Goal: Transaction & Acquisition: Register for event/course

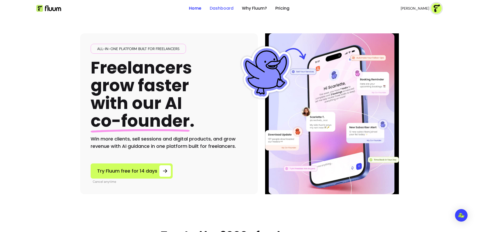
click at [231, 8] on link "Dashboard" at bounding box center [222, 8] width 24 height 6
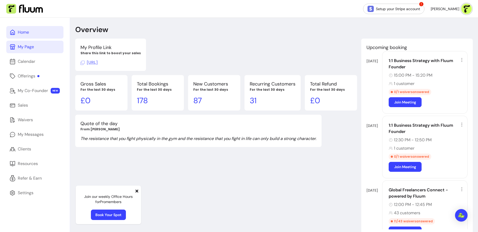
click at [37, 45] on link "My Page" at bounding box center [34, 47] width 57 height 13
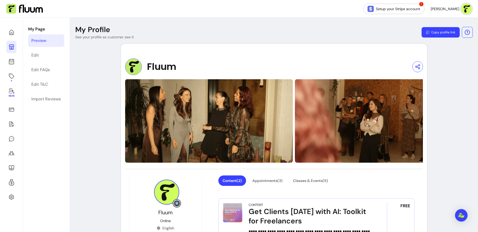
click at [442, 27] on header "My Profile See your profile as customer see it Copy profile link" at bounding box center [274, 32] width 408 height 15
click at [441, 31] on button "Copy profile link" at bounding box center [441, 32] width 38 height 10
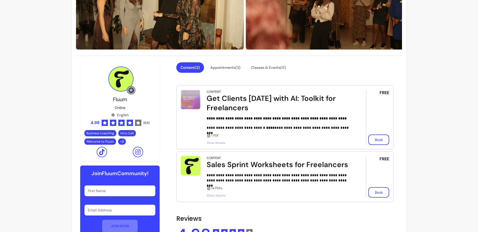
scroll to position [62, 0]
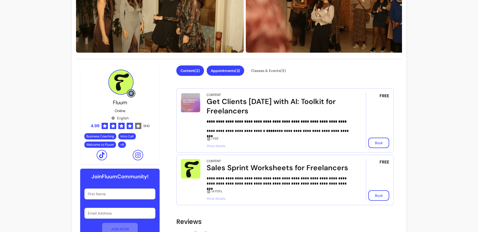
click at [233, 73] on button "Appointments ( 3 )" at bounding box center [226, 71] width 38 height 10
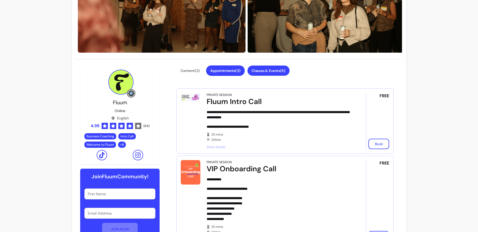
click at [268, 71] on button "Classes & Events ( 5 )" at bounding box center [268, 71] width 42 height 10
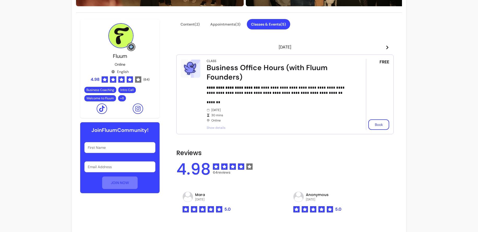
scroll to position [110, 0]
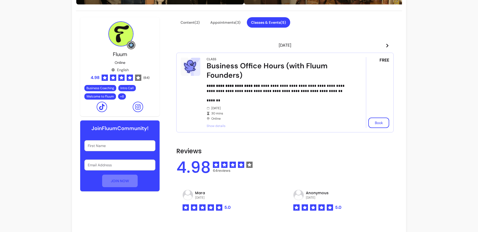
click at [388, 44] on icon at bounding box center [387, 46] width 4 height 4
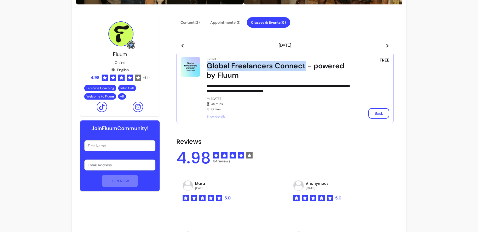
drag, startPoint x: 206, startPoint y: 66, endPoint x: 304, endPoint y: 66, distance: 98.5
click at [304, 66] on article "**********" at bounding box center [284, 88] width 217 height 71
copy div "Global Freelancers Connect"
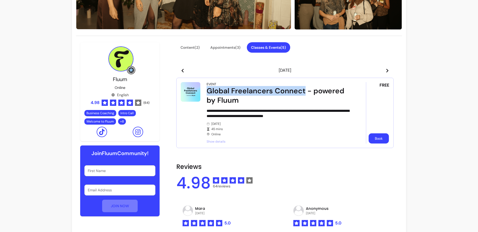
click at [382, 140] on button "Book" at bounding box center [379, 139] width 20 height 10
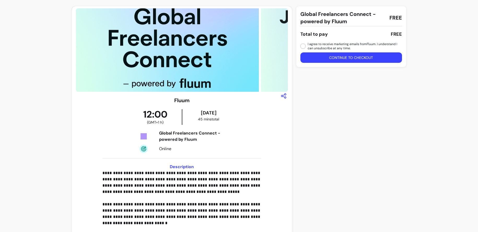
click at [376, 140] on div "Global Freelancers Connect - powered by Fluum FREE Total to pay FREE I agree to…" at bounding box center [351, 148] width 110 height 284
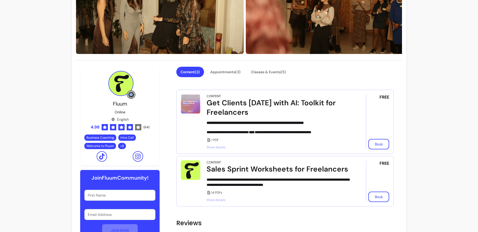
scroll to position [65, 0]
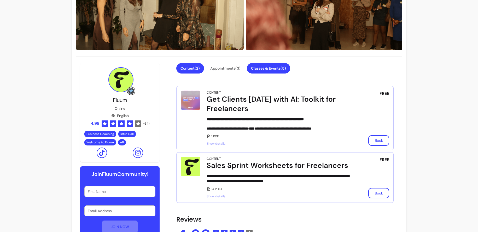
click at [290, 68] on button "Classes & Events ( 5 )" at bounding box center [268, 68] width 43 height 10
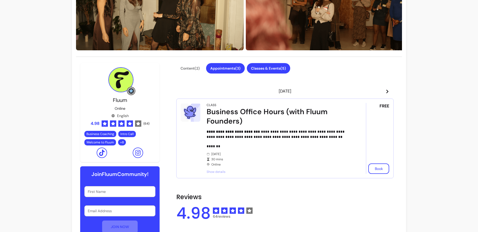
click at [232, 69] on button "Appointments ( 3 )" at bounding box center [225, 68] width 39 height 10
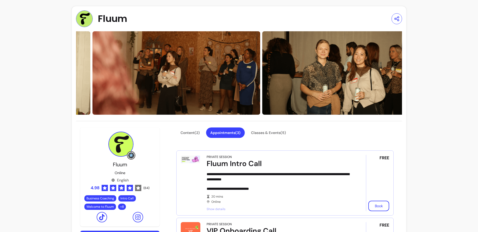
scroll to position [0, 0]
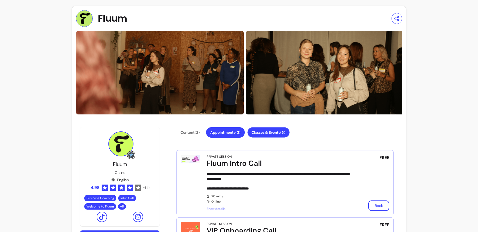
click at [262, 136] on button "Classes & Events ( 5 )" at bounding box center [268, 133] width 42 height 10
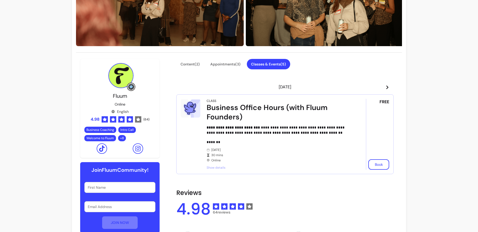
scroll to position [80, 0]
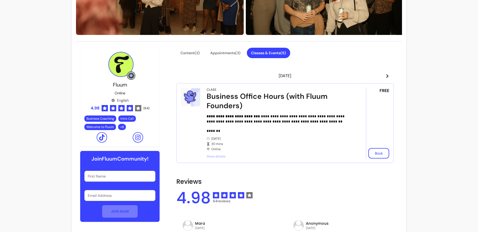
click at [387, 76] on icon at bounding box center [387, 76] width 4 height 4
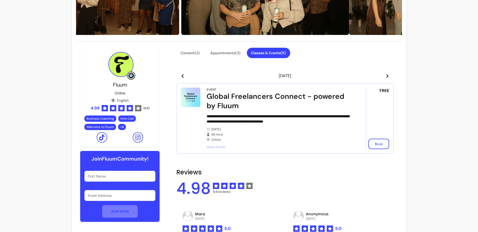
click at [388, 74] on icon at bounding box center [387, 76] width 4 height 4
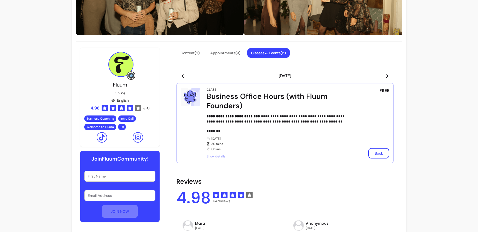
click at [385, 77] on icon at bounding box center [387, 76] width 4 height 4
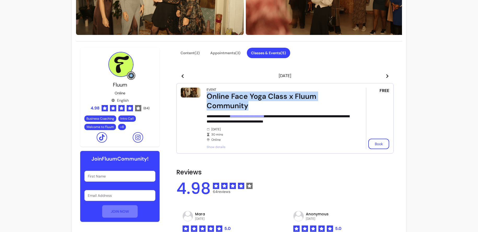
drag, startPoint x: 206, startPoint y: 94, endPoint x: 287, endPoint y: 103, distance: 81.8
click at [287, 104] on article "**********" at bounding box center [284, 118] width 217 height 71
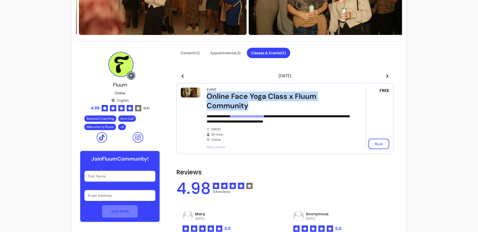
copy div "Online Face Yoga Class x Fluum Community"
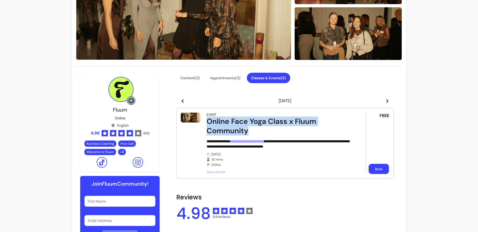
click at [377, 166] on button "Book" at bounding box center [379, 169] width 20 height 10
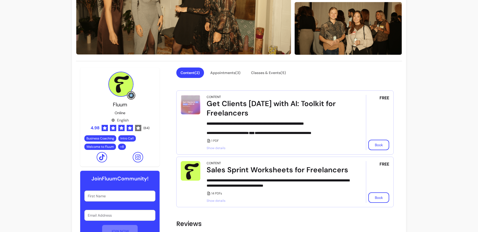
scroll to position [84, 0]
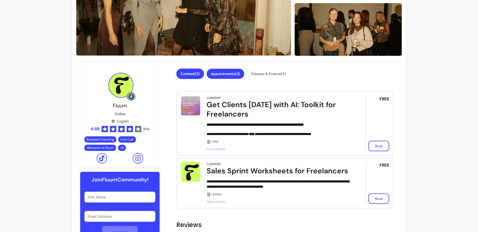
click at [229, 73] on button "Appointments ( 3 )" at bounding box center [226, 74] width 38 height 10
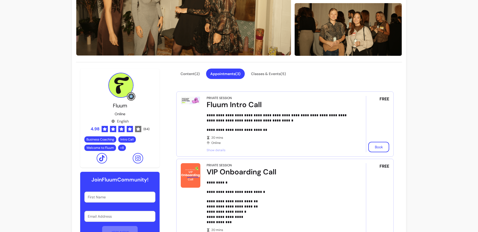
scroll to position [97, 0]
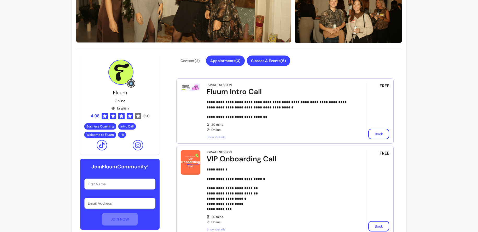
click at [277, 61] on button "Classes & Events ( 5 )" at bounding box center [268, 61] width 43 height 10
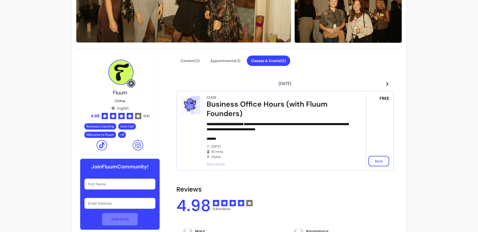
click at [384, 85] on header "[DATE]" at bounding box center [284, 84] width 217 height 10
click at [389, 82] on header "[DATE]" at bounding box center [284, 84] width 217 height 10
click at [388, 83] on icon at bounding box center [387, 84] width 4 height 4
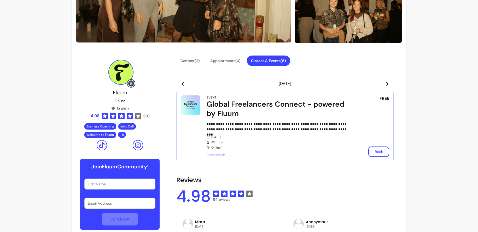
click at [388, 83] on icon at bounding box center [387, 84] width 4 height 4
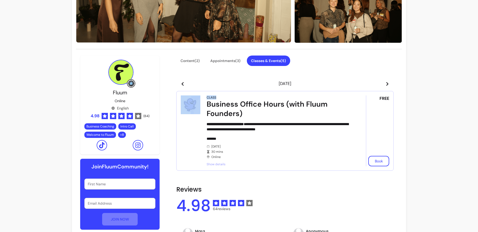
click at [388, 83] on icon at bounding box center [387, 84] width 4 height 4
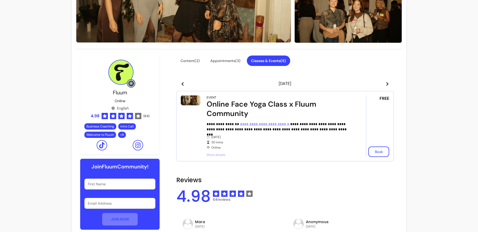
click at [388, 83] on icon at bounding box center [387, 84] width 4 height 4
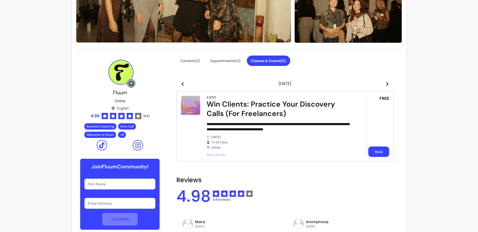
click at [378, 153] on button "Book" at bounding box center [378, 152] width 21 height 10
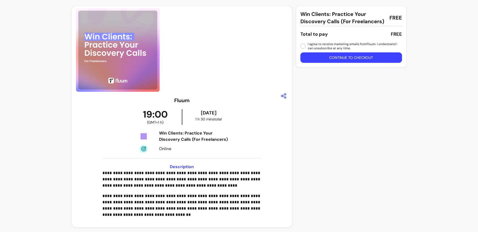
click at [200, 131] on div "Win Clients: Practice Your Discovery Calls (For Freelancers)" at bounding box center [196, 136] width 74 height 13
drag, startPoint x: 157, startPoint y: 132, endPoint x: 184, endPoint y: 137, distance: 26.8
click at [184, 138] on div "Win Clients: Practice Your Discovery Calls (For Freelancers) Online" at bounding box center [182, 141] width 106 height 23
click at [184, 137] on div "Win Clients: Practice Your Discovery Calls (For Freelancers)" at bounding box center [196, 136] width 74 height 13
drag, startPoint x: 161, startPoint y: 133, endPoint x: 190, endPoint y: 139, distance: 30.3
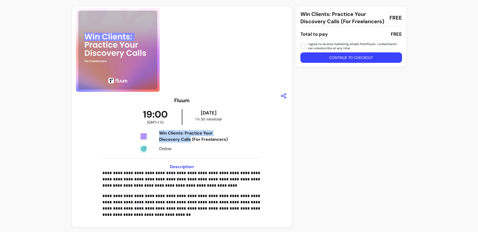
click at [190, 139] on div "Win Clients: Practice Your Discovery Calls (For Freelancers)" at bounding box center [196, 136] width 74 height 13
copy div "Win Clients: Practice Your Discovery Calls"
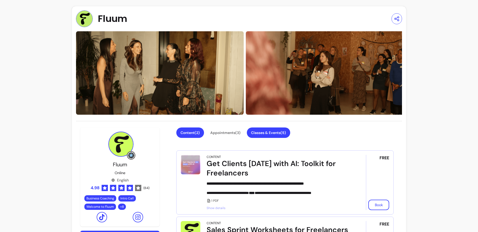
click at [275, 130] on button "Classes & Events ( 5 )" at bounding box center [268, 133] width 43 height 10
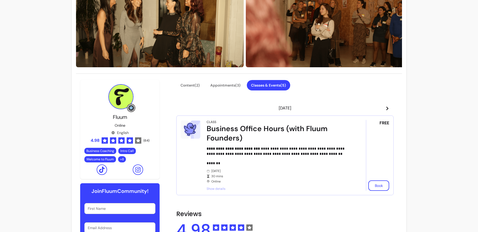
scroll to position [60, 0]
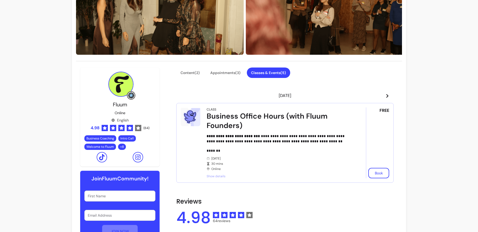
click at [388, 98] on span at bounding box center [387, 96] width 4 height 6
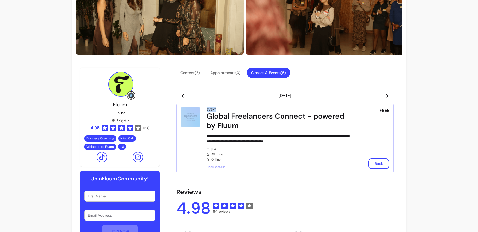
click at [388, 98] on span at bounding box center [387, 96] width 4 height 6
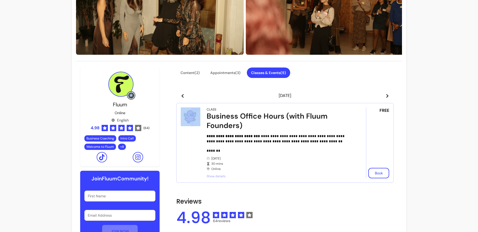
click at [388, 98] on span at bounding box center [387, 96] width 4 height 6
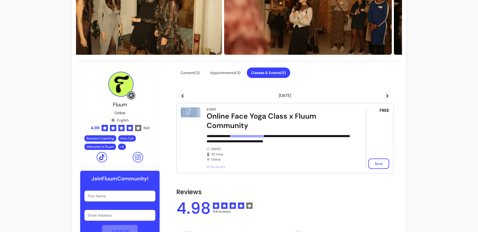
click at [388, 98] on span at bounding box center [387, 96] width 4 height 6
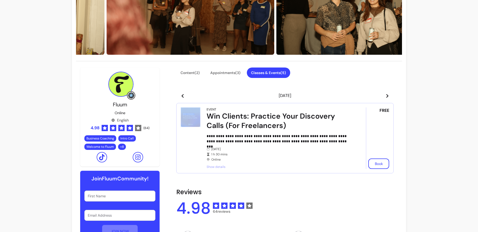
click at [388, 98] on span at bounding box center [387, 96] width 4 height 6
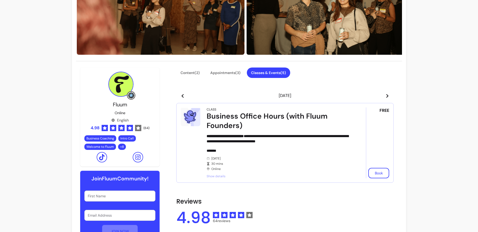
click at [388, 98] on span at bounding box center [387, 96] width 4 height 6
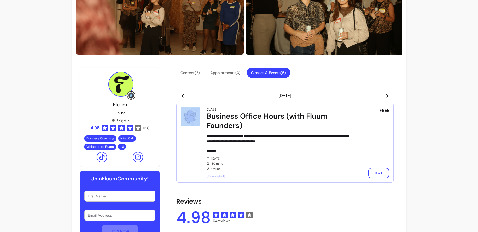
click at [387, 95] on icon at bounding box center [387, 96] width 4 height 4
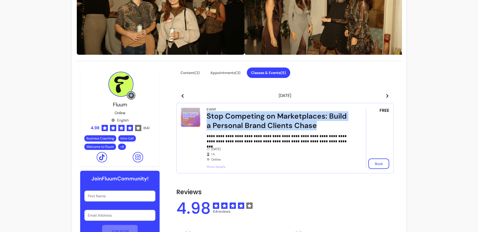
drag, startPoint x: 204, startPoint y: 115, endPoint x: 314, endPoint y: 125, distance: 110.6
click at [315, 125] on article "**********" at bounding box center [284, 138] width 217 height 71
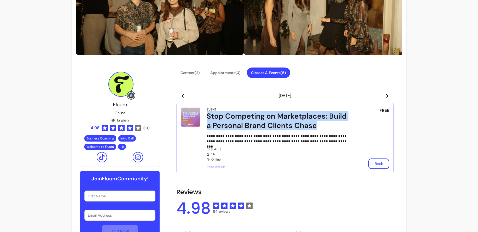
copy div "Stop Competing on Marketplaces: Build a Personal Brand Clients Chase"
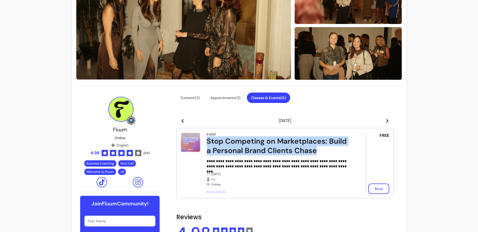
click at [256, 148] on div "Stop Competing on Marketplaces: Build a Personal Brand Clients Chase" at bounding box center [279, 146] width 145 height 19
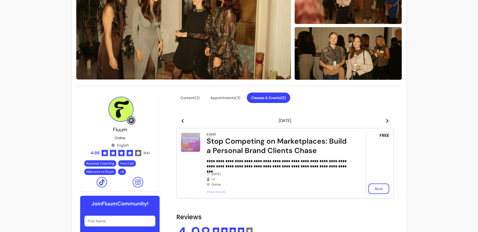
click at [212, 191] on span "Show details" at bounding box center [279, 192] width 145 height 4
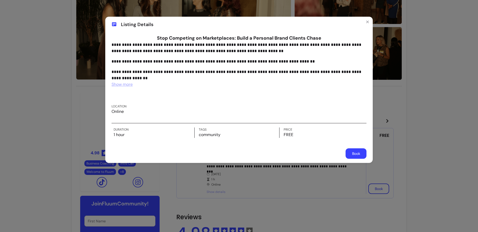
click at [357, 153] on button "Book" at bounding box center [356, 154] width 21 height 10
